Goal: Task Accomplishment & Management: Manage account settings

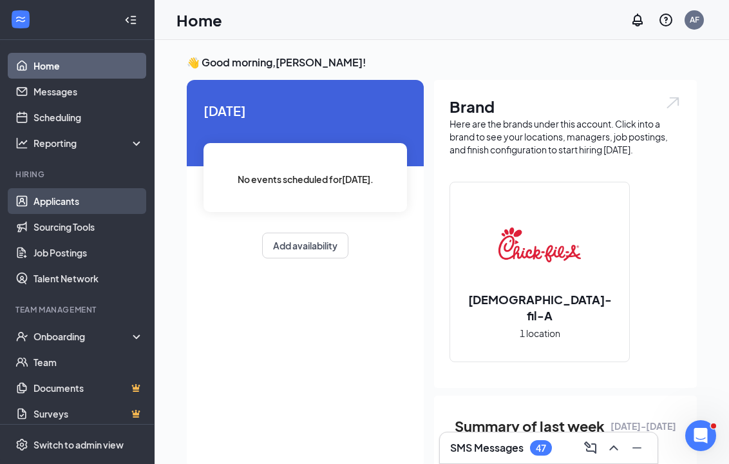
click at [53, 201] on link "Applicants" at bounding box center [89, 201] width 110 height 26
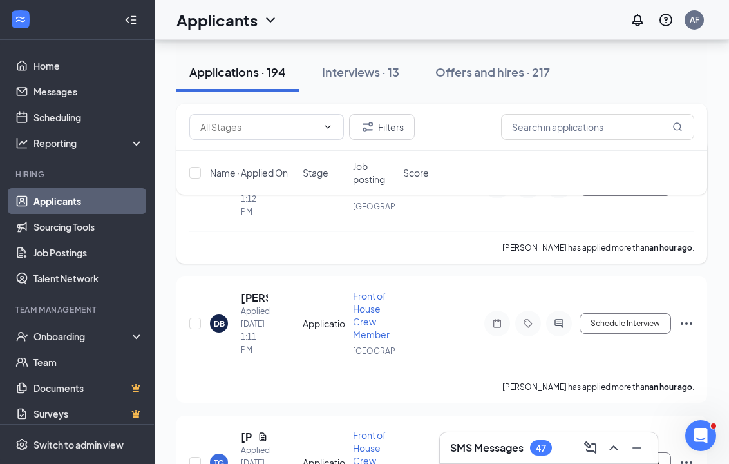
scroll to position [123, 0]
click at [363, 72] on div "Interviews · 13" at bounding box center [360, 72] width 77 height 16
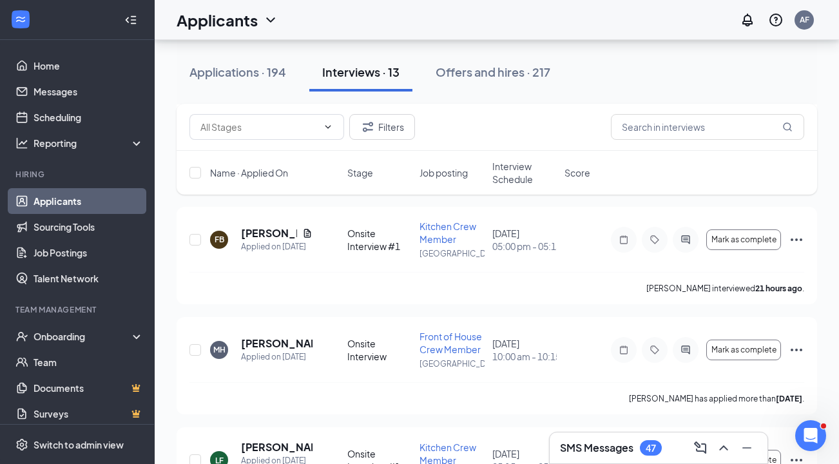
scroll to position [388, 0]
click at [729, 237] on icon "Ellipses" at bounding box center [796, 238] width 15 height 15
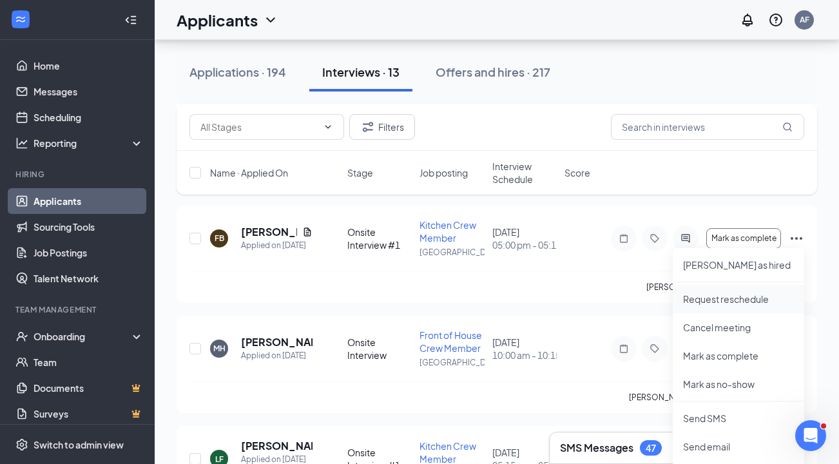
click at [720, 304] on p "Request reschedule" at bounding box center [738, 298] width 111 height 13
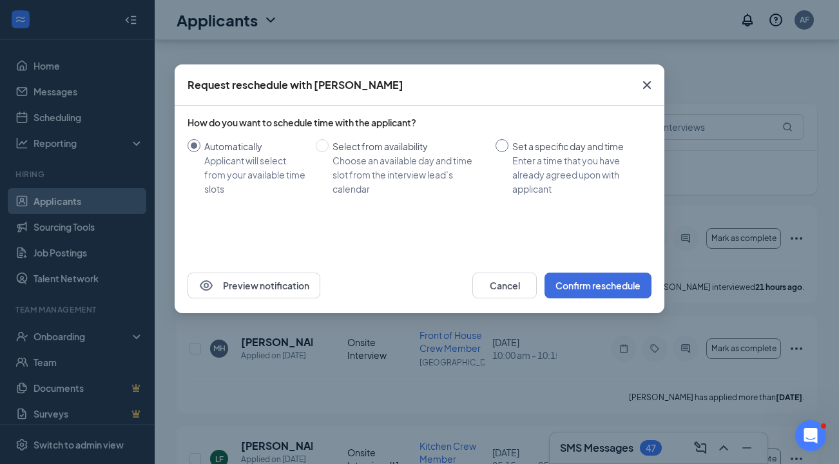
click at [503, 148] on input "Set a specific day and time Enter a time that you have already agreed upon with…" at bounding box center [501, 145] width 13 height 13
radio input "true"
radio input "false"
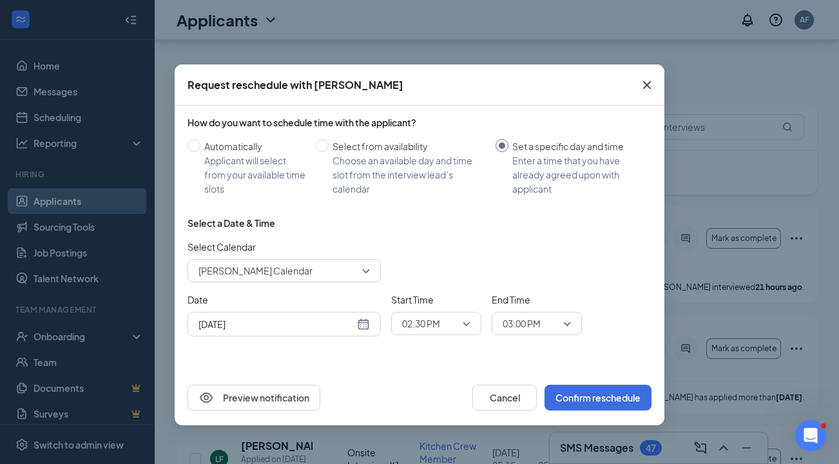
click at [359, 329] on div "[DATE]" at bounding box center [283, 324] width 171 height 14
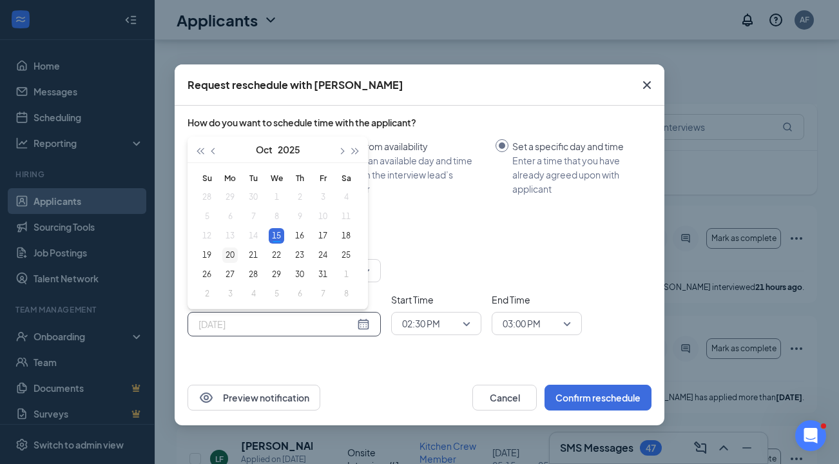
type input "[DATE]"
click at [232, 257] on div "20" at bounding box center [229, 254] width 15 height 15
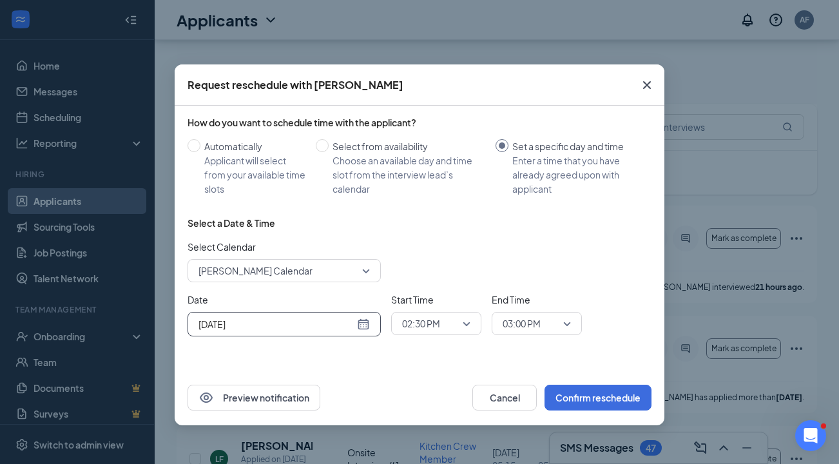
click at [433, 321] on span "02:30 PM" at bounding box center [421, 323] width 38 height 19
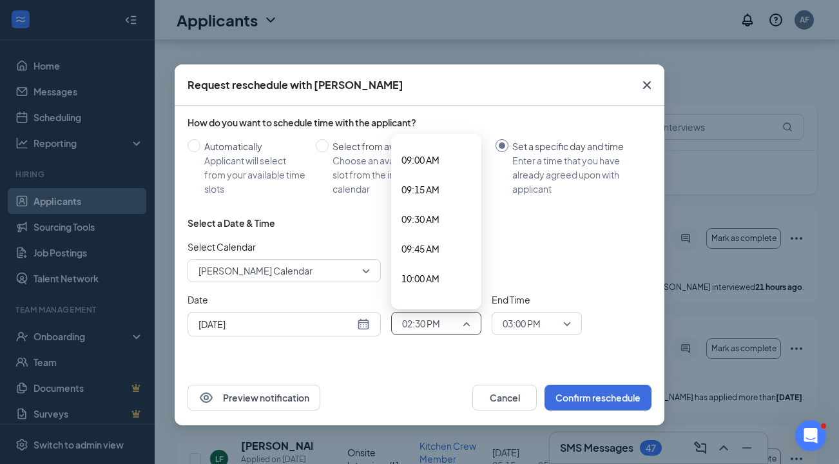
scroll to position [1057, 0]
click at [436, 273] on div "10:00 AM" at bounding box center [436, 282] width 90 height 30
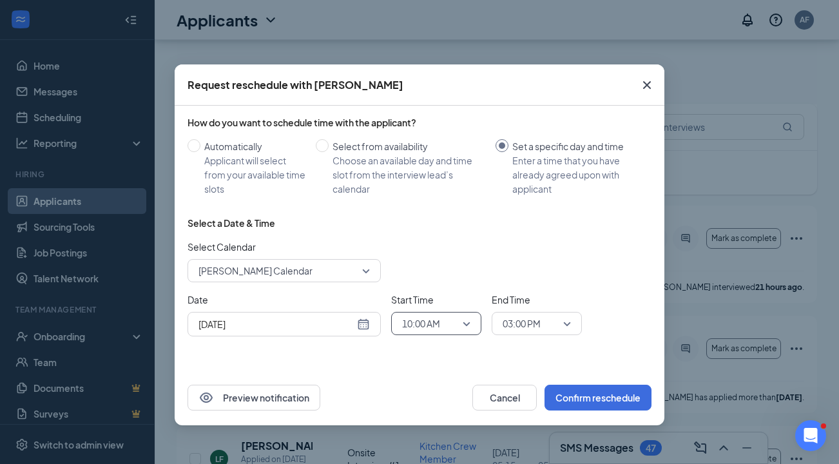
click at [530, 318] on span "03:00 PM" at bounding box center [522, 323] width 38 height 19
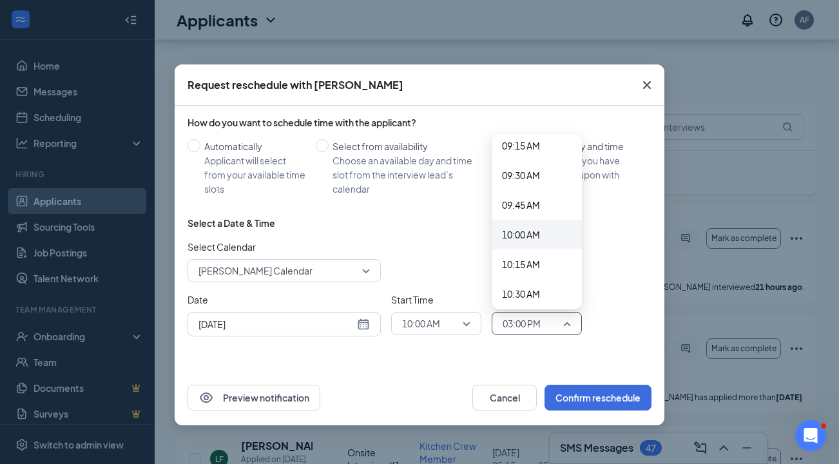
scroll to position [1104, 0]
click at [525, 271] on span "10:15 AM" at bounding box center [521, 265] width 38 height 14
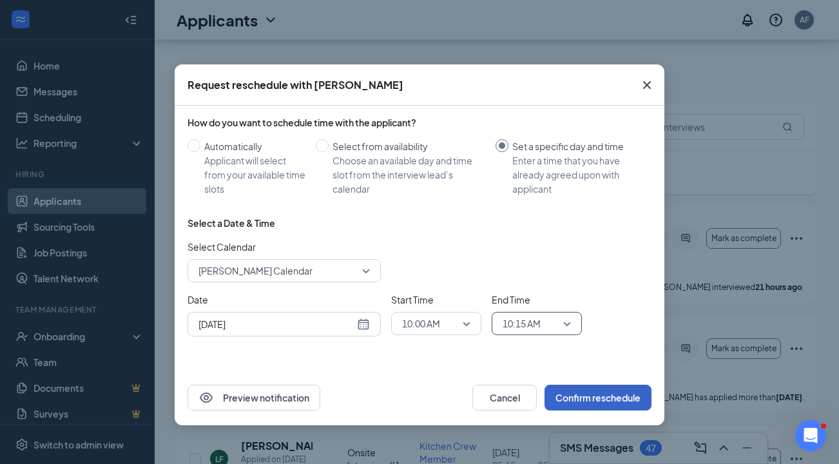
click at [607, 396] on button "Confirm reschedule" at bounding box center [597, 398] width 107 height 26
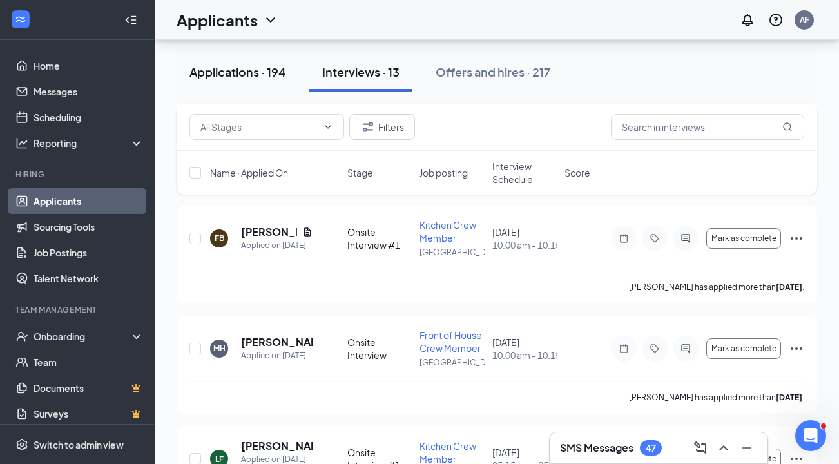
click at [262, 71] on div "Applications · 194" at bounding box center [237, 72] width 97 height 16
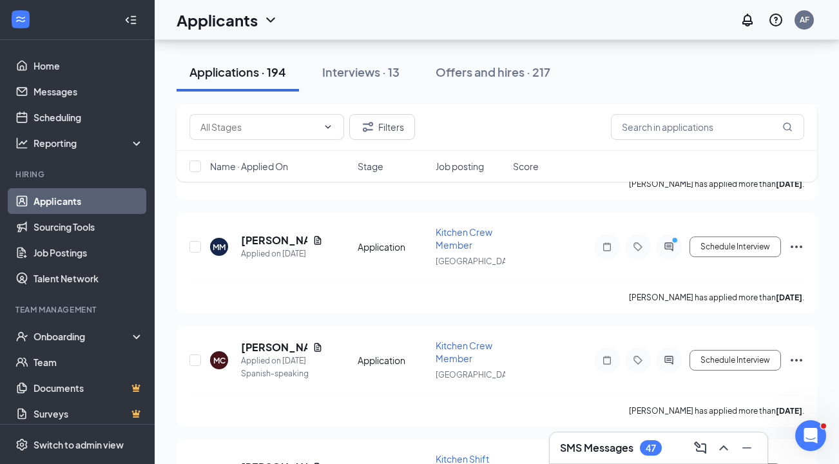
scroll to position [4575, 0]
